Goal: Transaction & Acquisition: Purchase product/service

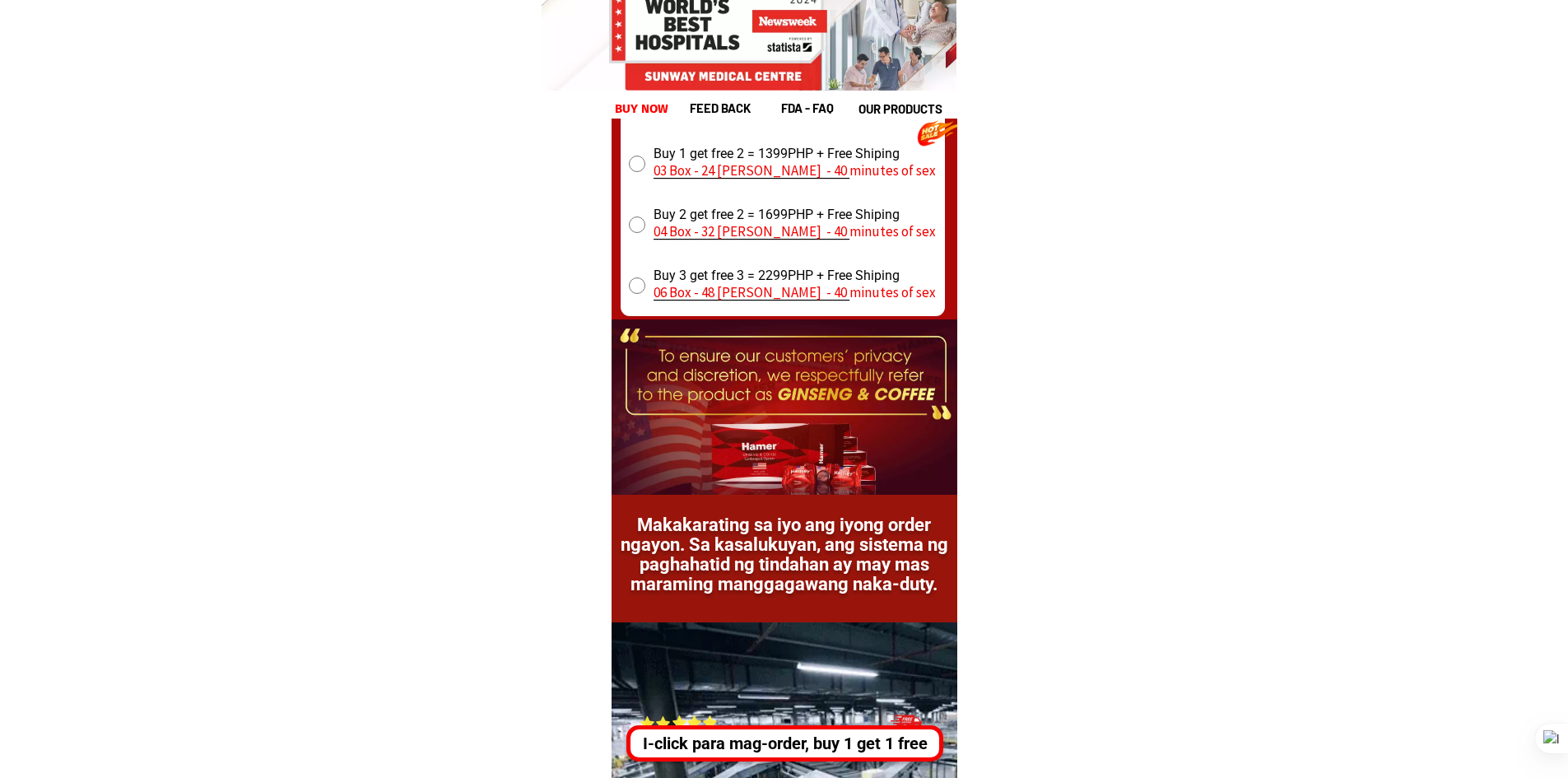
scroll to position [23013, 0]
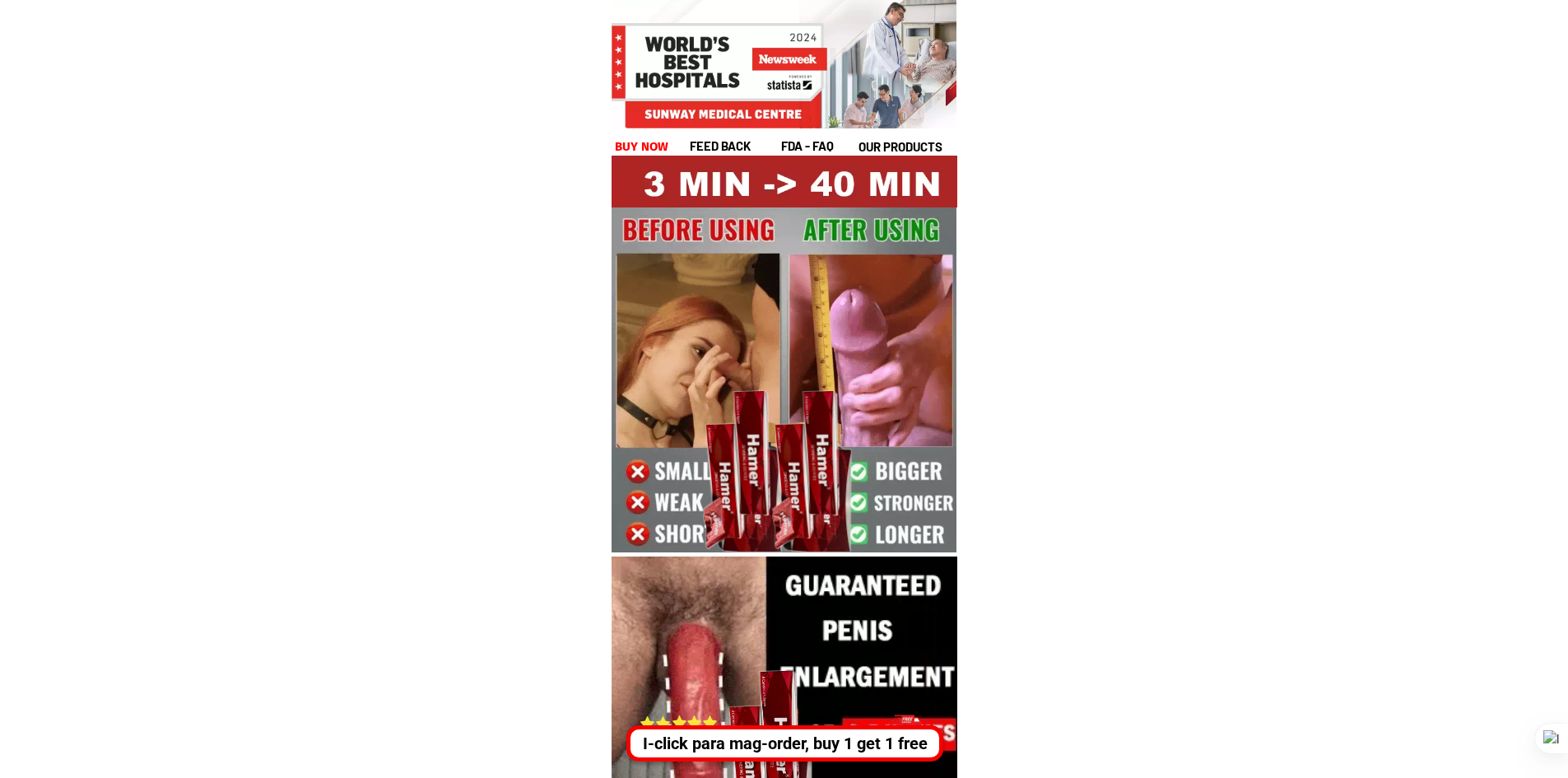
click at [740, 746] on div "I-click para mag-order, buy 1 get 1 free" at bounding box center [785, 743] width 309 height 25
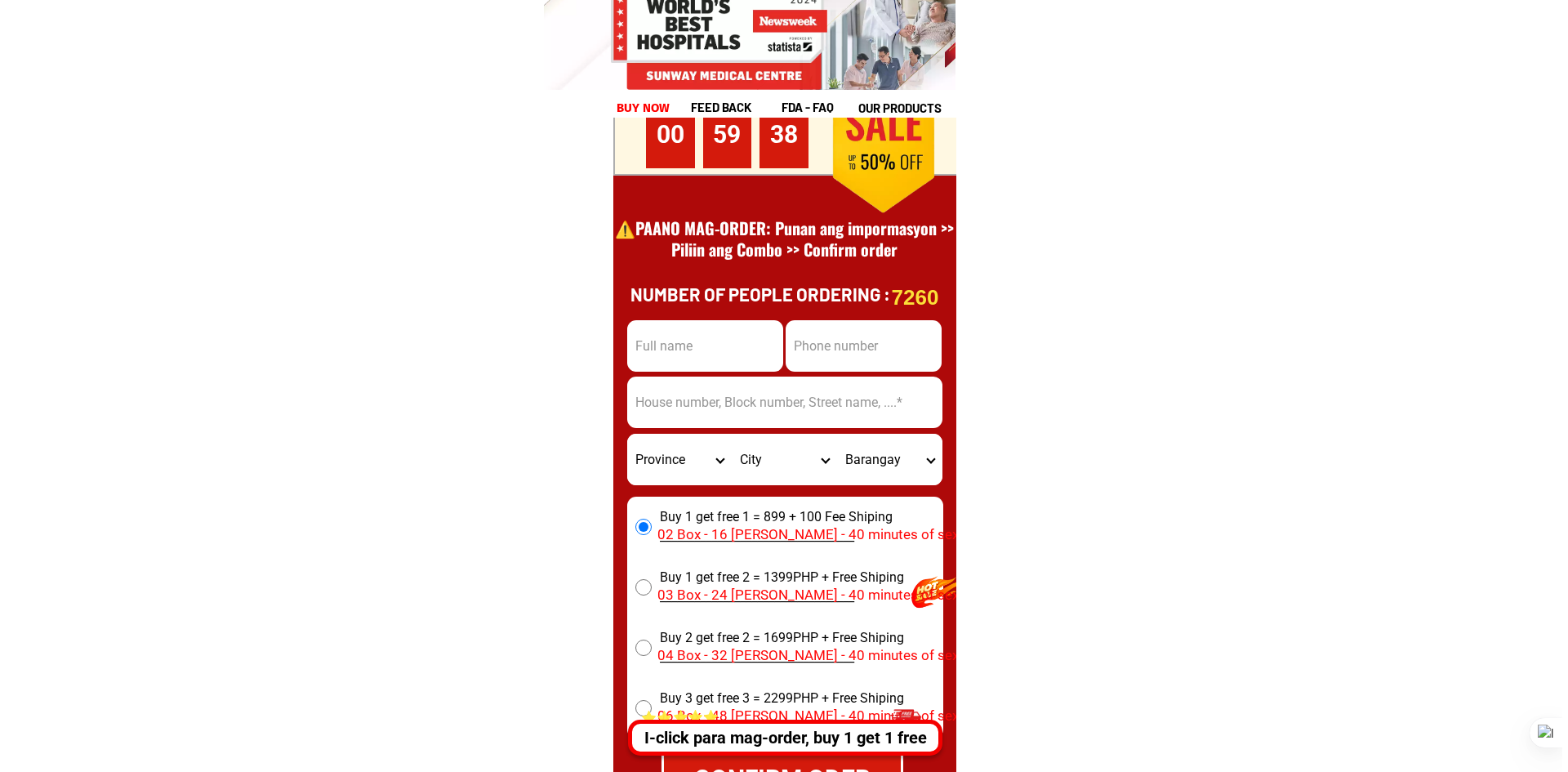
scroll to position [23075, 0]
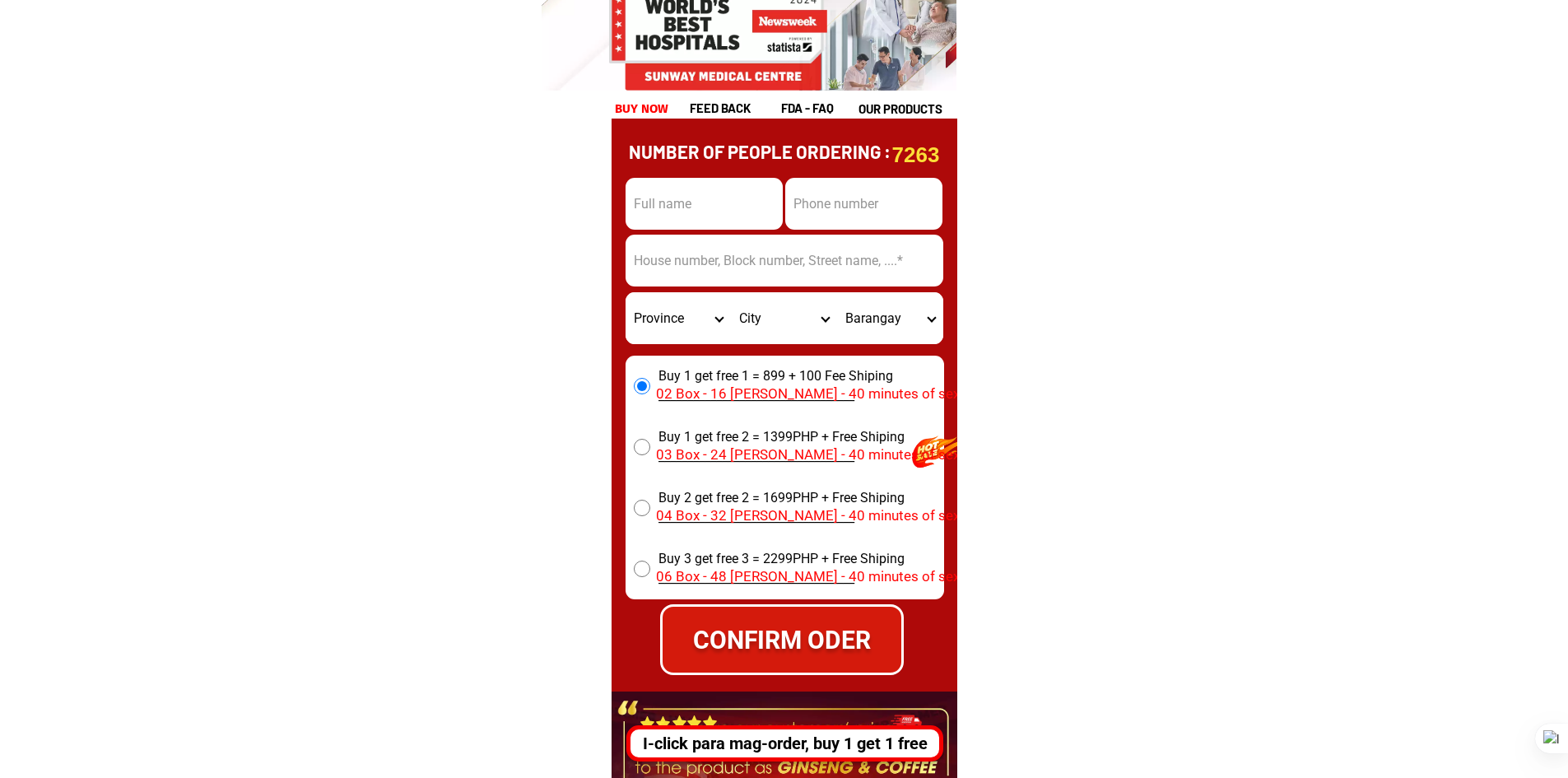
click at [718, 183] on input "Input full_name" at bounding box center [703, 203] width 157 height 51
type input "test"
type input "9956535101"
type input "084 Asilo Ave., Dilang 2, Nagpayong, Pinagbuhatan, Pasig City"
select select "63_869"
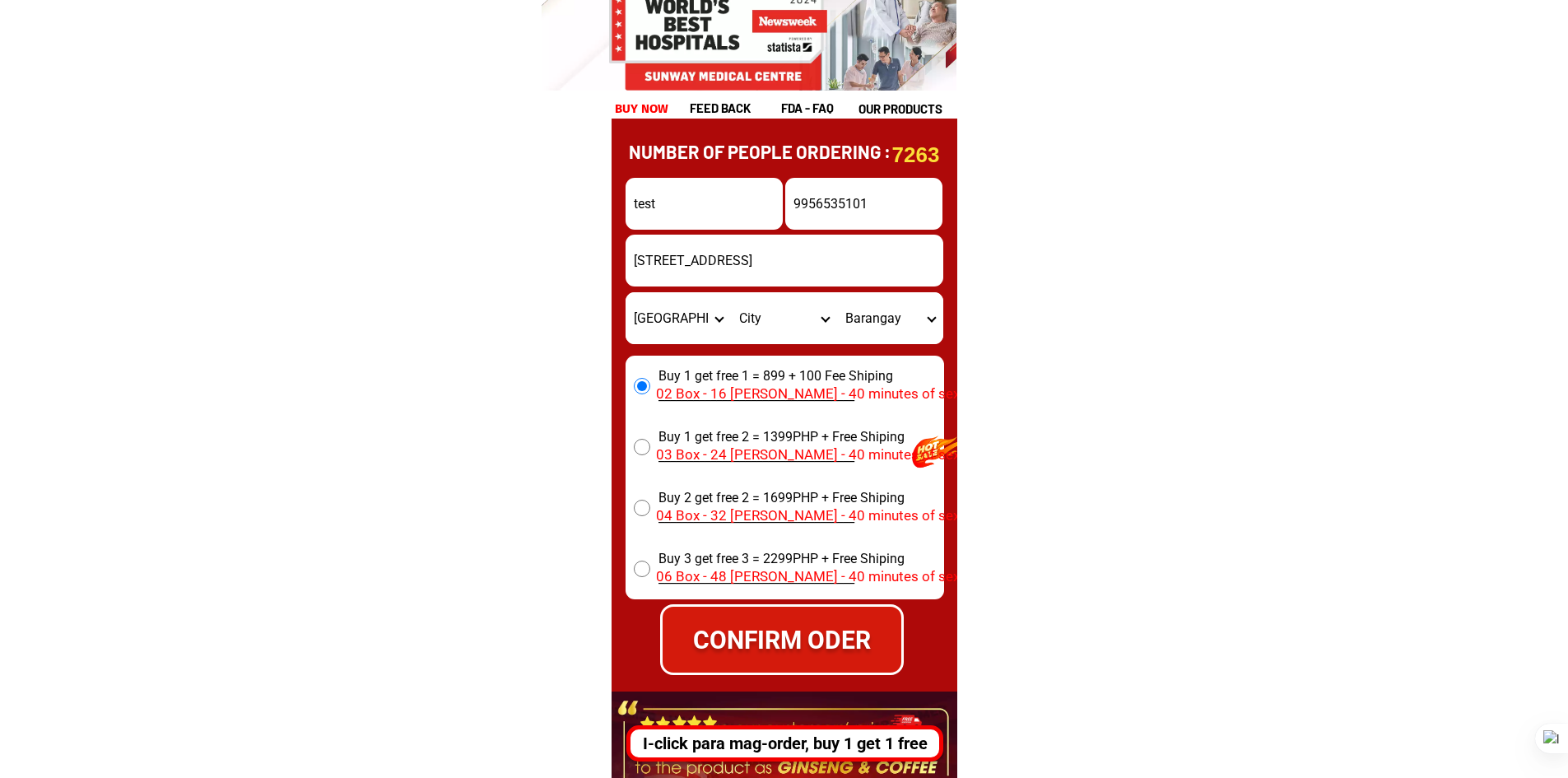
click at [774, 315] on select "City Abulug Allacapan Amulung Aparri Baggao Ballesteros Buguey Cagayan-alcala C…" at bounding box center [784, 318] width 106 height 51
select select "63_8695718"
click at [731, 293] on select "City Abulug Allacapan Amulung Aparri Baggao Ballesteros Buguey Cagayan-alcala C…" at bounding box center [784, 318] width 106 height 51
click at [887, 335] on select "Barangay Bessang Binobongan Bulo Burot Capagaran (brigida) Capalutan Capanickia…" at bounding box center [890, 318] width 106 height 51
select select "63_86957188060"
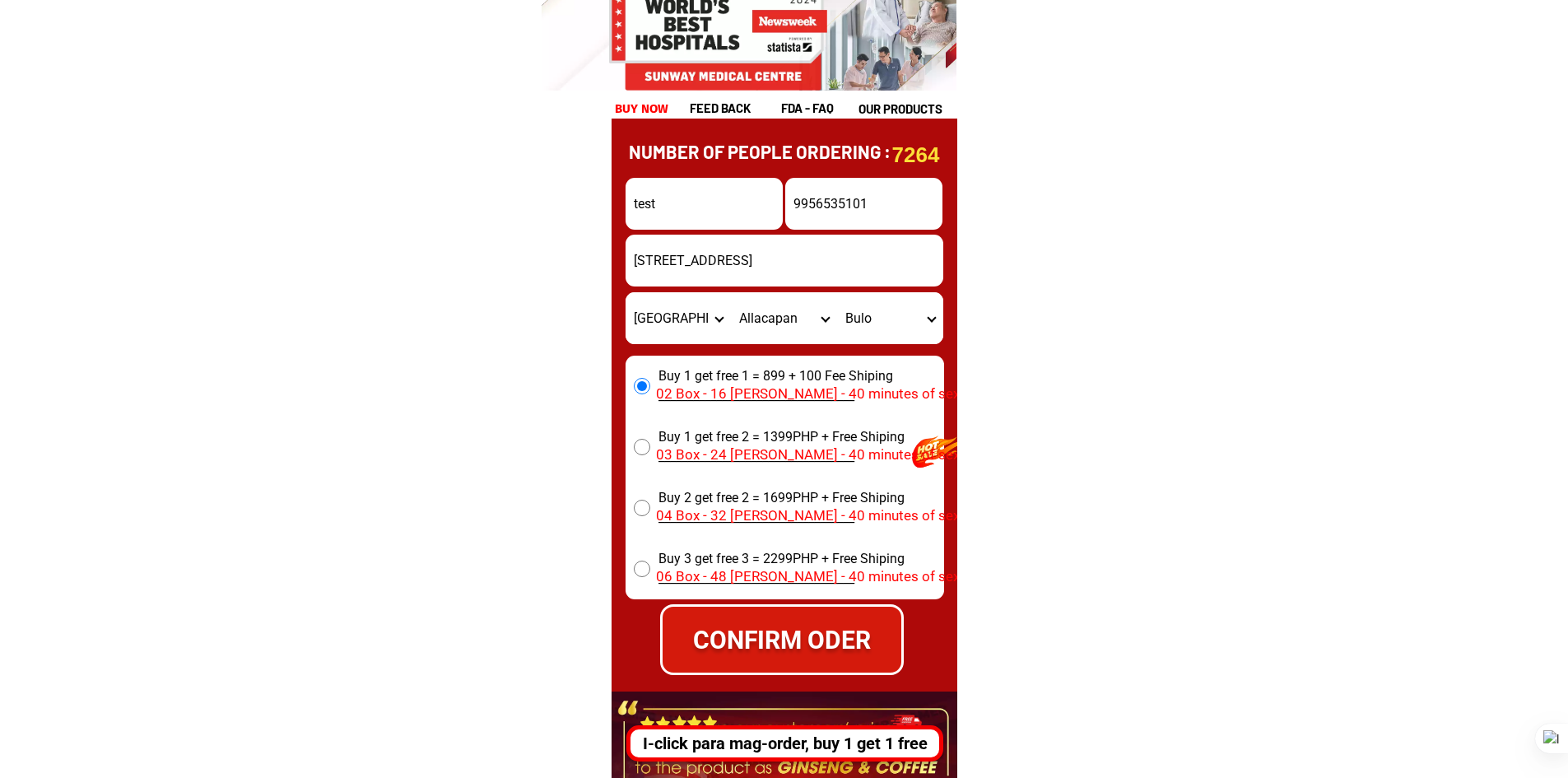
click at [837, 293] on select "Barangay Bessang Binobongan Bulo Burot Capagaran (brigida) Capalutan Capanickia…" at bounding box center [890, 318] width 106 height 51
click at [700, 620] on div "CONFIRM ODER" at bounding box center [782, 639] width 244 height 71
radio input "true"
